Goal: Information Seeking & Learning: Learn about a topic

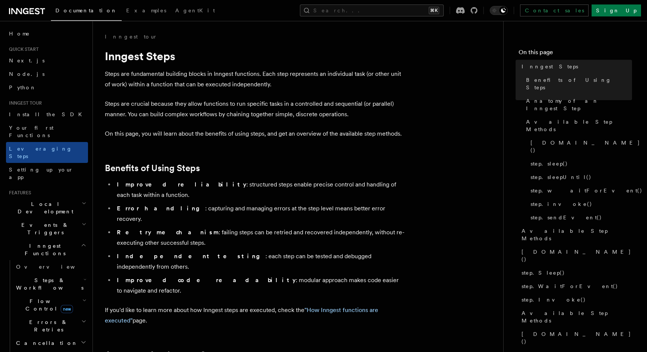
scroll to position [6, 0]
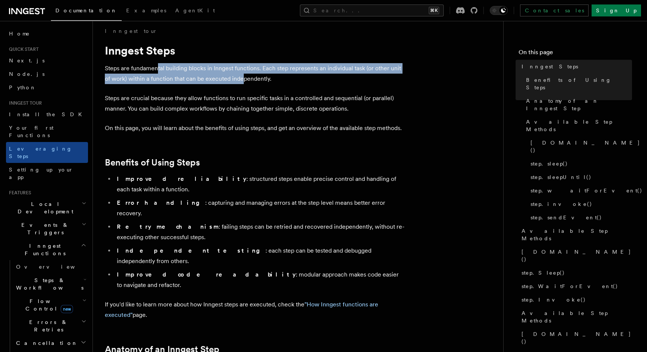
drag, startPoint x: 158, startPoint y: 65, endPoint x: 243, endPoint y: 80, distance: 86.2
click at [243, 80] on p "Steps are fundamental building blocks in Inngest functions. Each step represent…" at bounding box center [254, 73] width 299 height 21
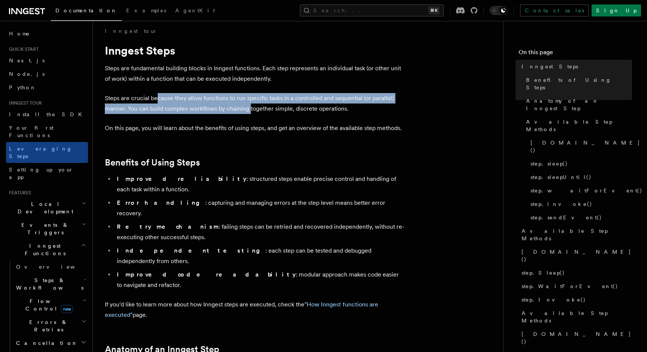
drag, startPoint x: 158, startPoint y: 97, endPoint x: 250, endPoint y: 104, distance: 92.3
click at [250, 104] on p "Steps are crucial because they allow functions to run specific tasks in a contr…" at bounding box center [254, 103] width 299 height 21
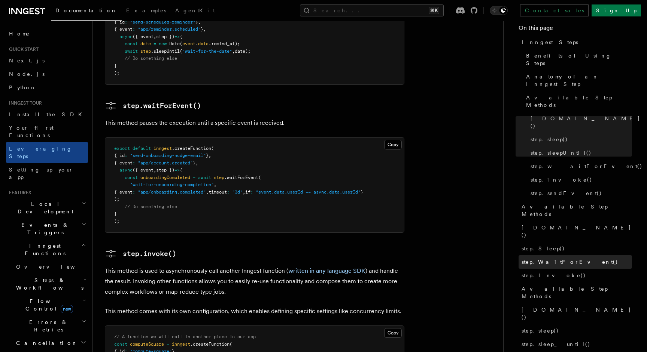
scroll to position [24, 0]
click at [549, 256] on link "step.WaitForEvent()" at bounding box center [574, 262] width 113 height 13
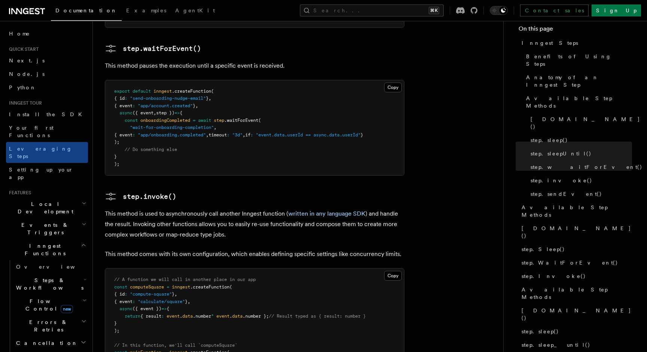
scroll to position [1162, 0]
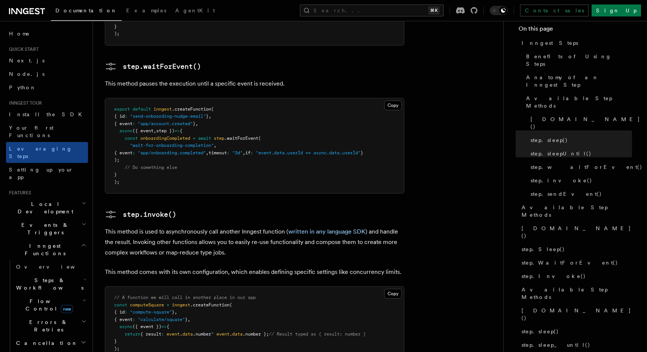
click at [42, 277] on span "Steps & Workflows" at bounding box center [48, 284] width 70 height 15
click at [41, 299] on span "Overview" at bounding box center [61, 302] width 77 height 6
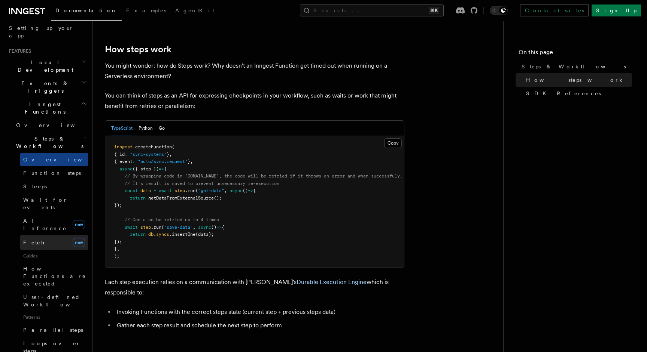
scroll to position [118, 0]
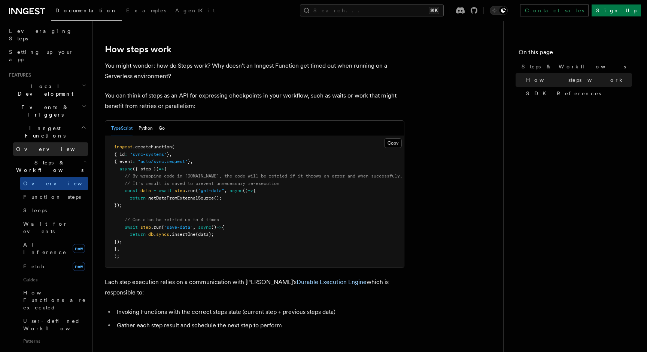
click at [29, 146] on span "Overview" at bounding box center [54, 149] width 77 height 7
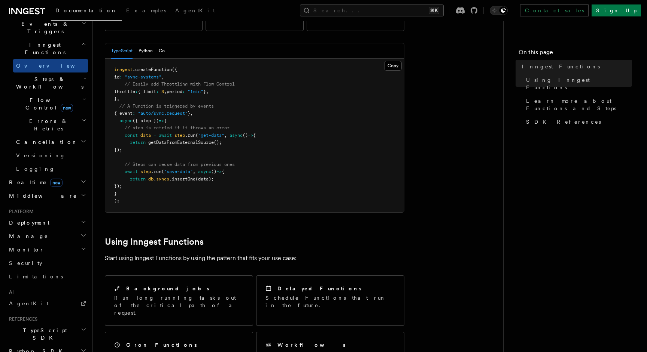
scroll to position [246, 0]
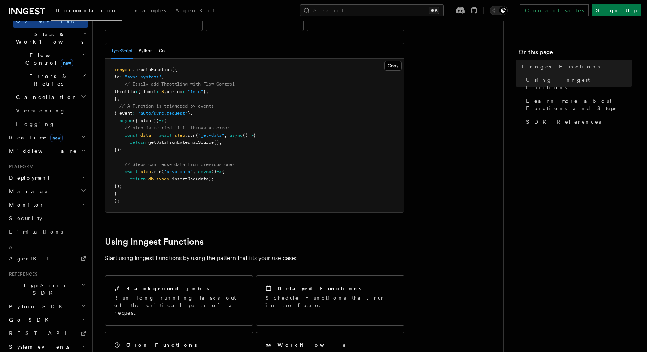
click at [34, 279] on h2 "TypeScript SDK" at bounding box center [47, 289] width 82 height 21
click at [33, 304] on span "Introduction" at bounding box center [43, 307] width 54 height 6
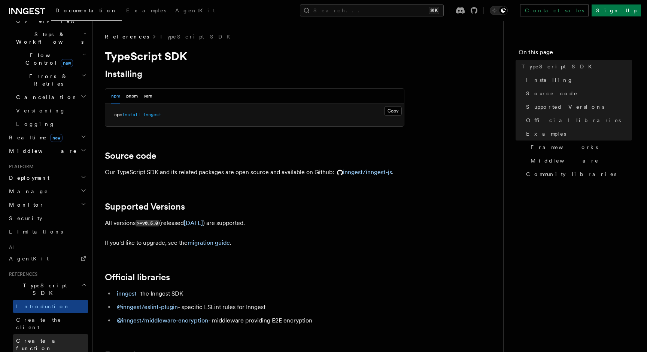
click at [34, 335] on link "Create a function" at bounding box center [50, 345] width 75 height 21
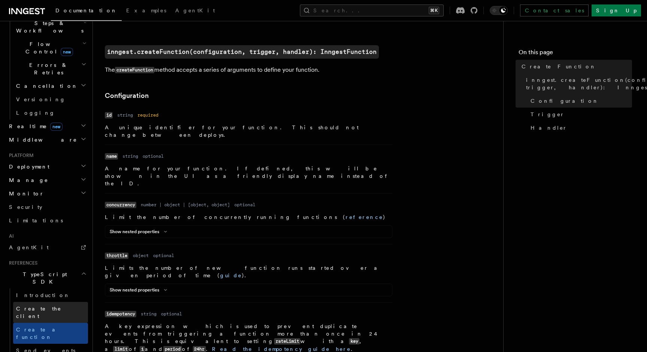
scroll to position [281, 0]
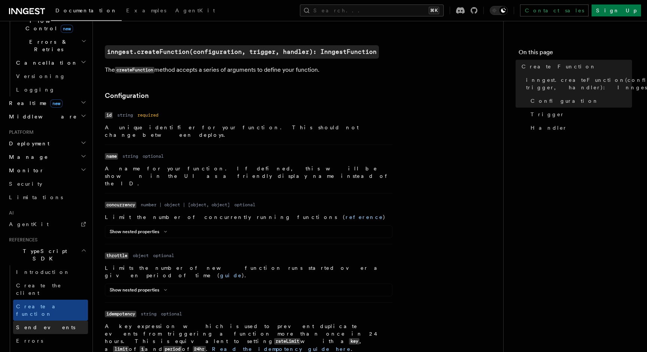
click at [39, 325] on span "Send events" at bounding box center [45, 328] width 59 height 6
